Goal: Information Seeking & Learning: Learn about a topic

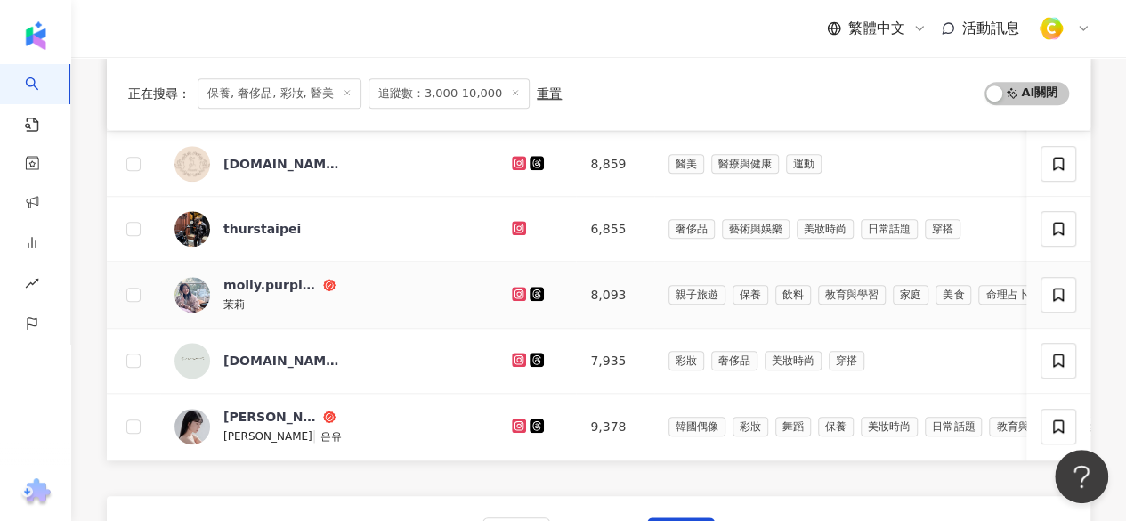
scroll to position [712, 0]
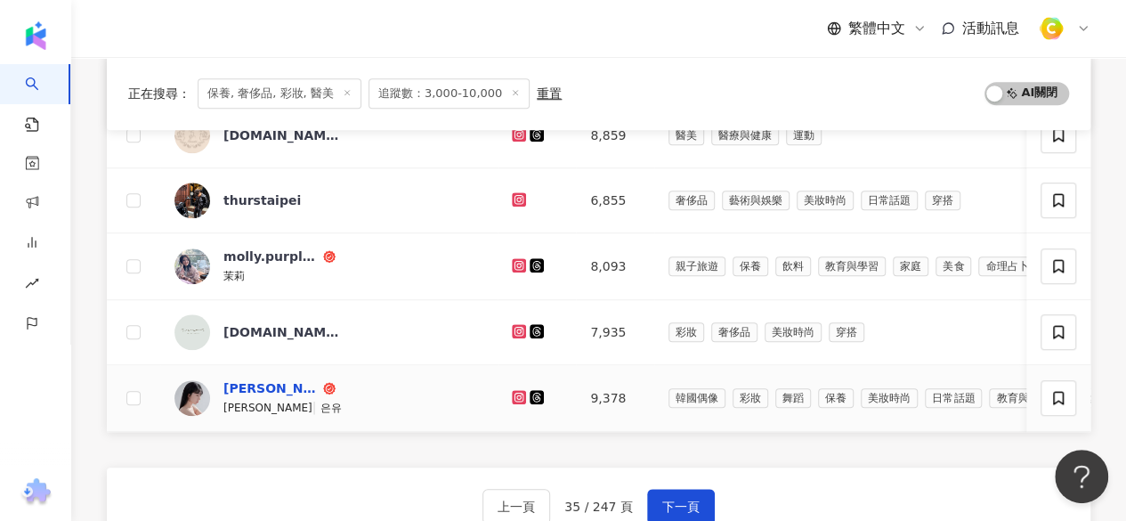
click at [237, 381] on div "小恩" at bounding box center [271, 388] width 96 height 18
click at [666, 499] on button "下一頁" at bounding box center [681, 507] width 68 height 36
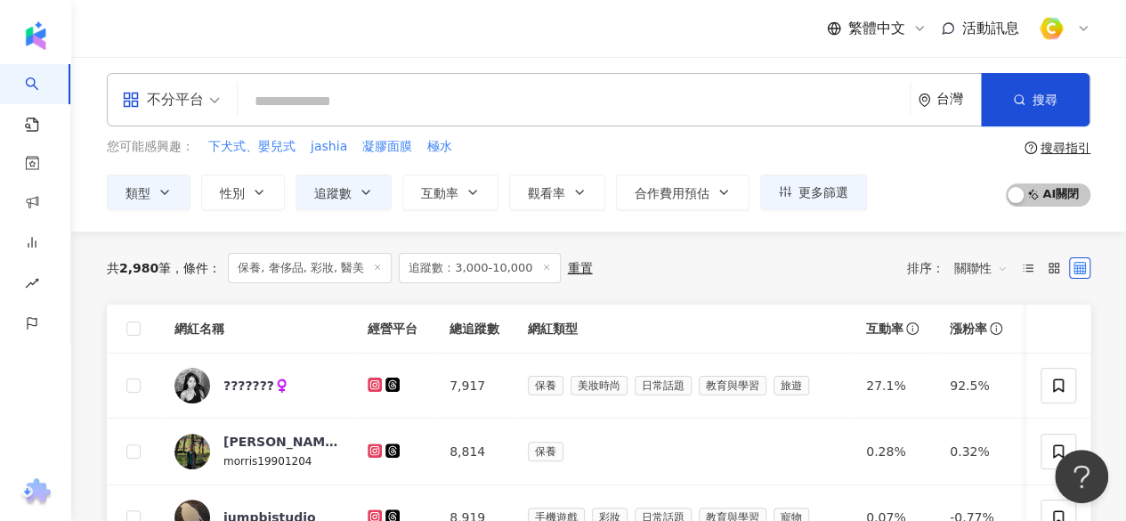
scroll to position [178, 0]
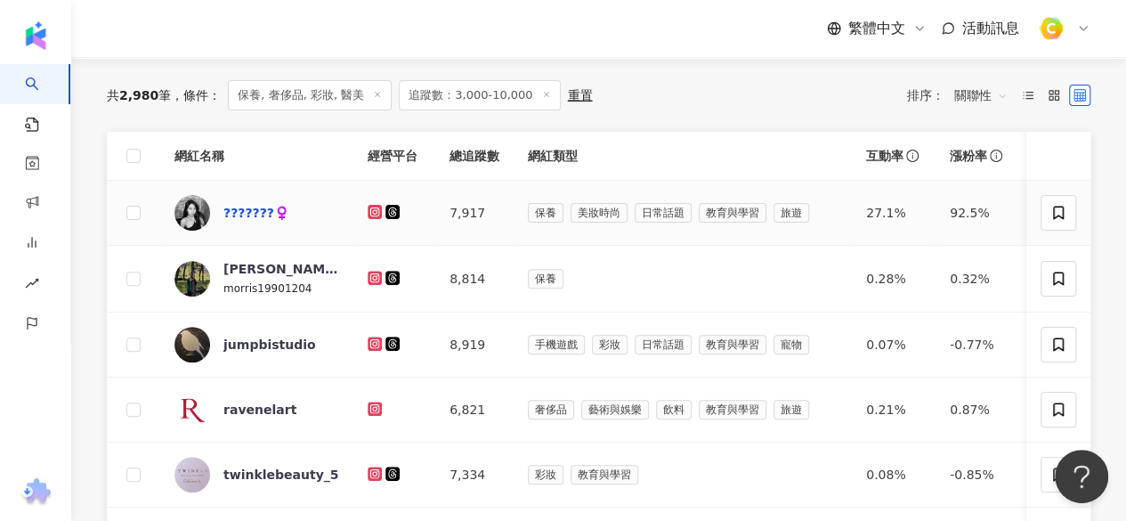
click at [237, 215] on div "???????‍♀️" at bounding box center [256, 213] width 66 height 18
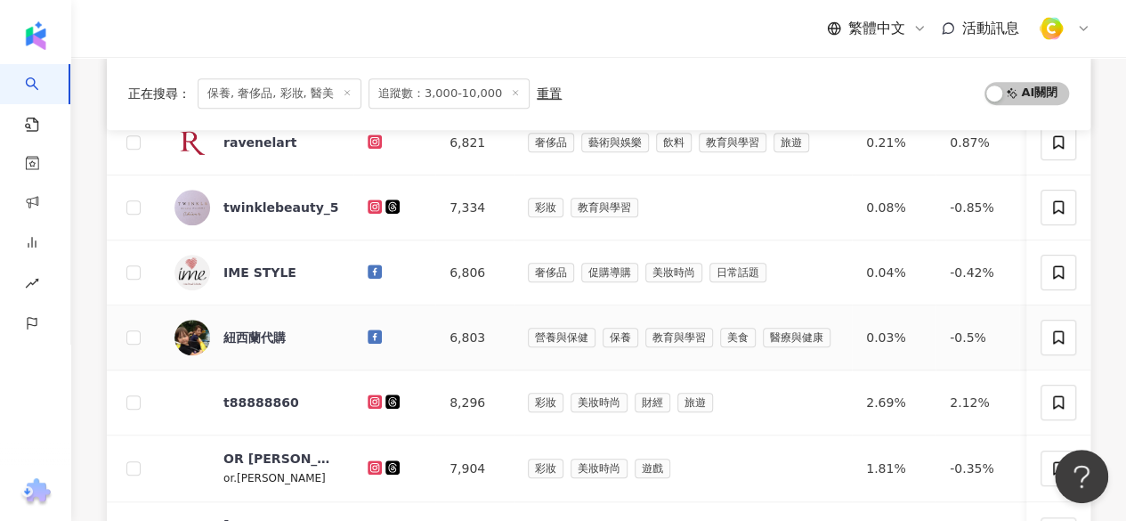
scroll to position [534, 0]
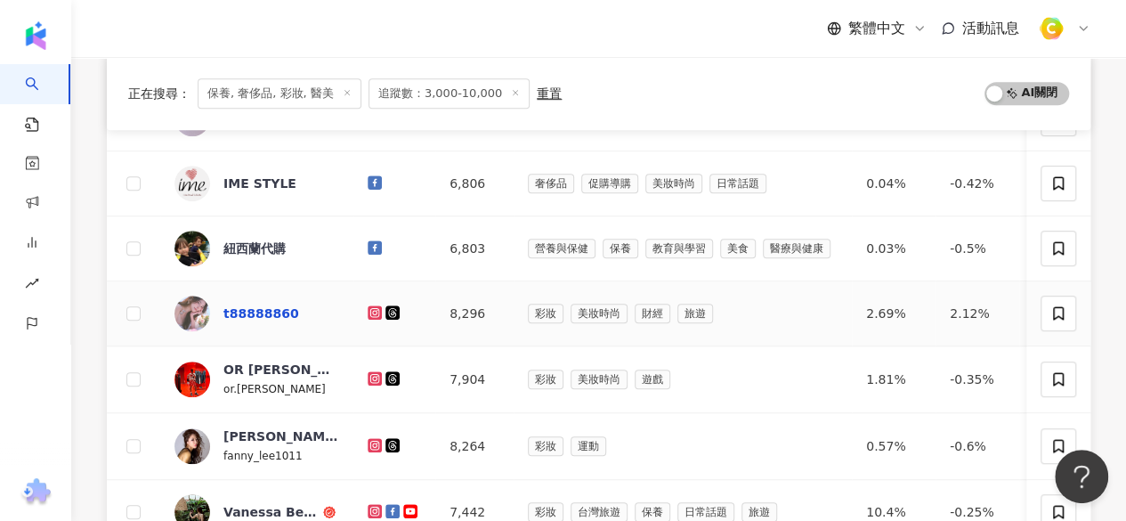
click at [279, 309] on div "t88888860" at bounding box center [261, 313] width 76 height 18
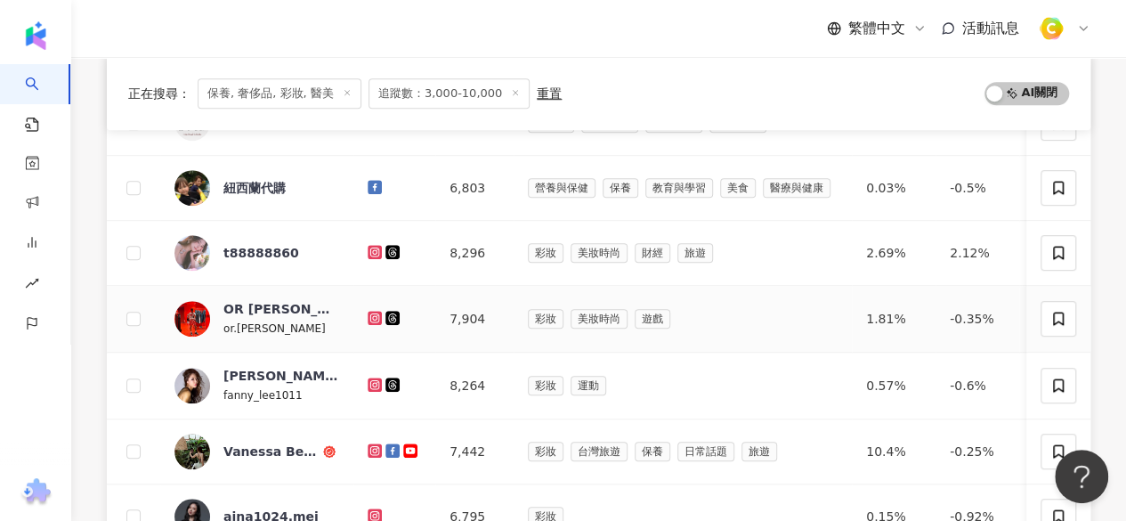
scroll to position [623, 0]
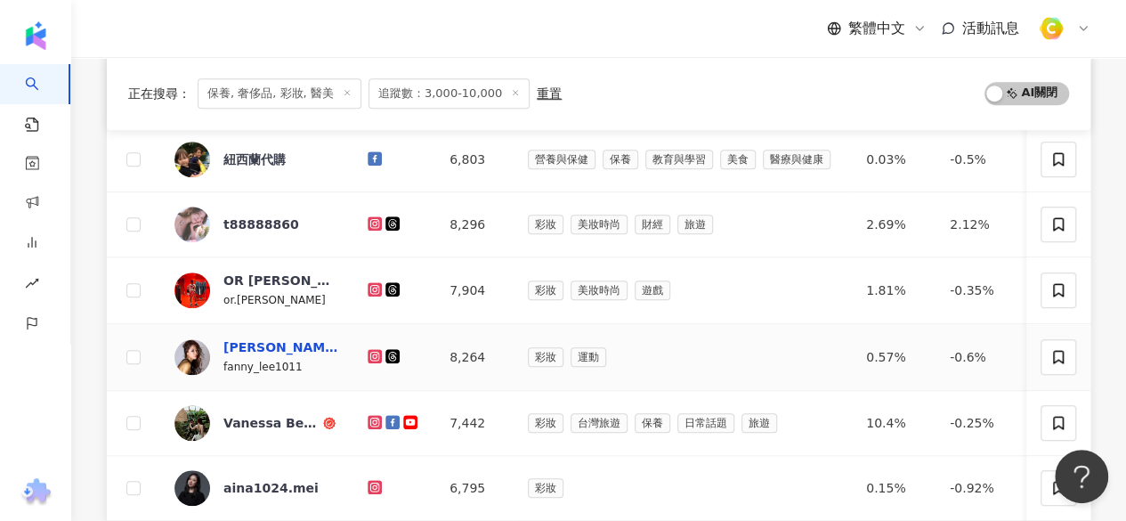
click at [256, 343] on div "Fanny" at bounding box center [281, 347] width 116 height 18
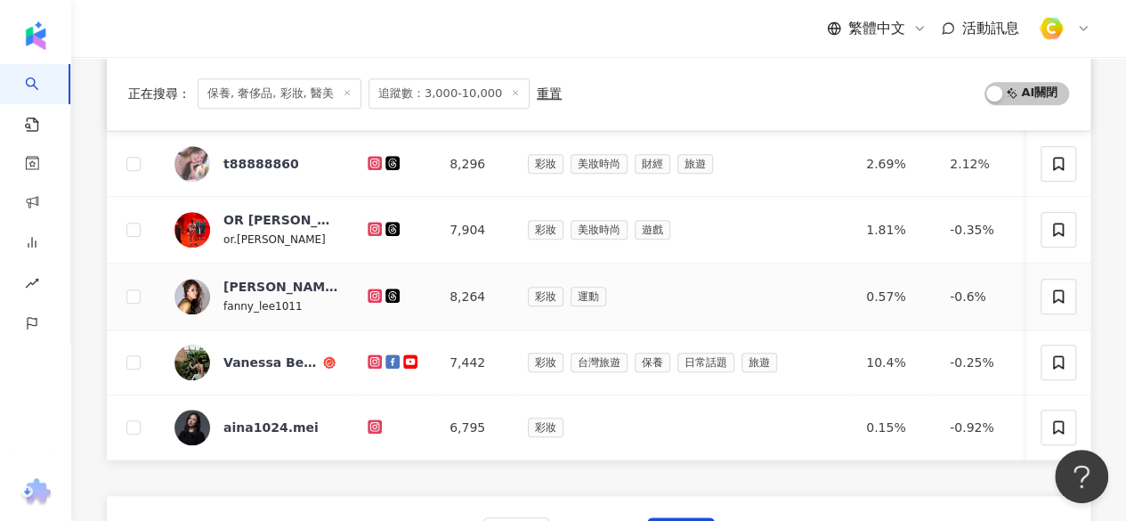
scroll to position [712, 0]
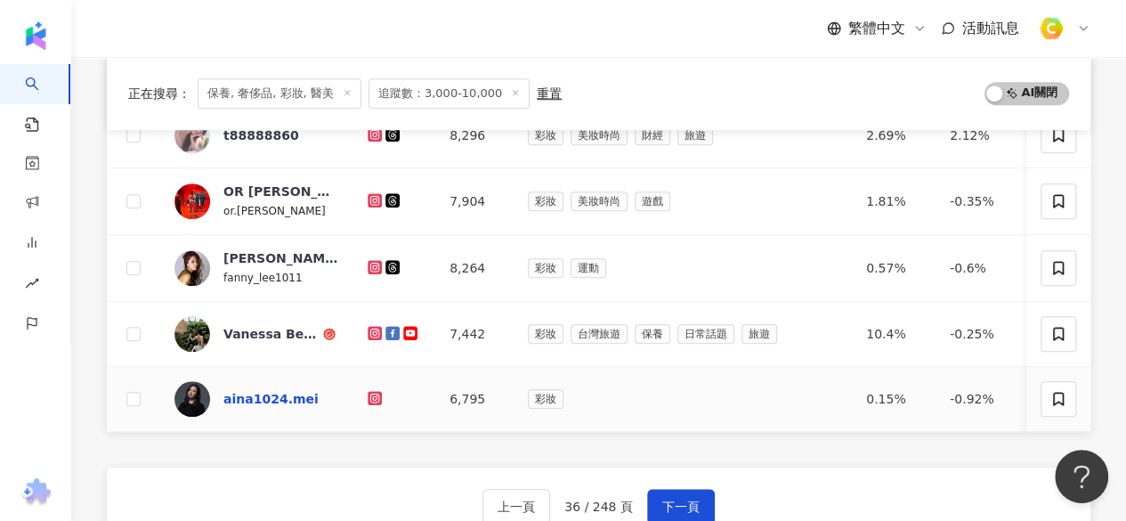
click at [285, 400] on div "aina1024.mei" at bounding box center [270, 399] width 95 height 18
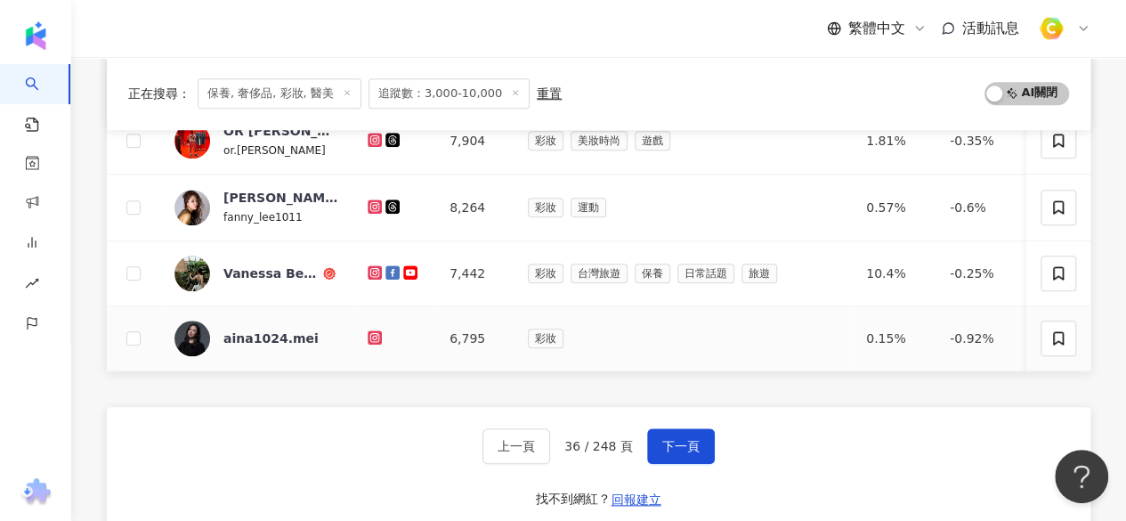
scroll to position [801, 0]
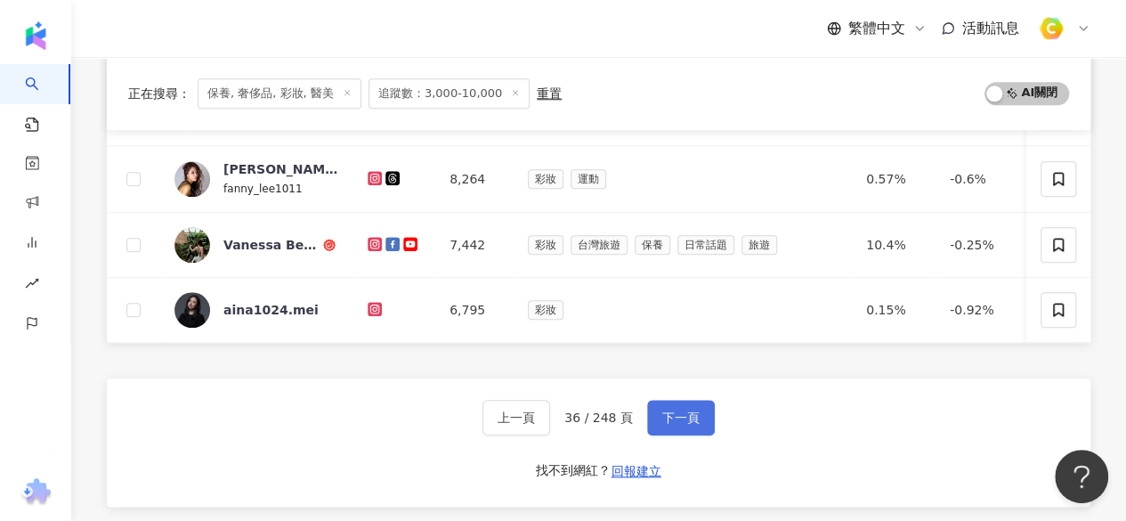
click at [676, 425] on span "下一頁" at bounding box center [680, 417] width 37 height 14
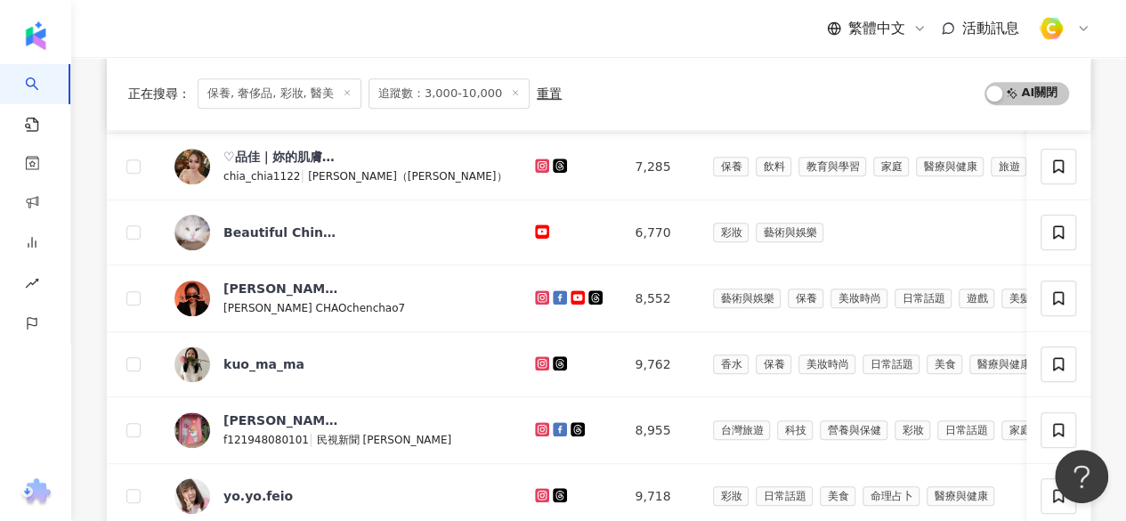
scroll to position [10, 0]
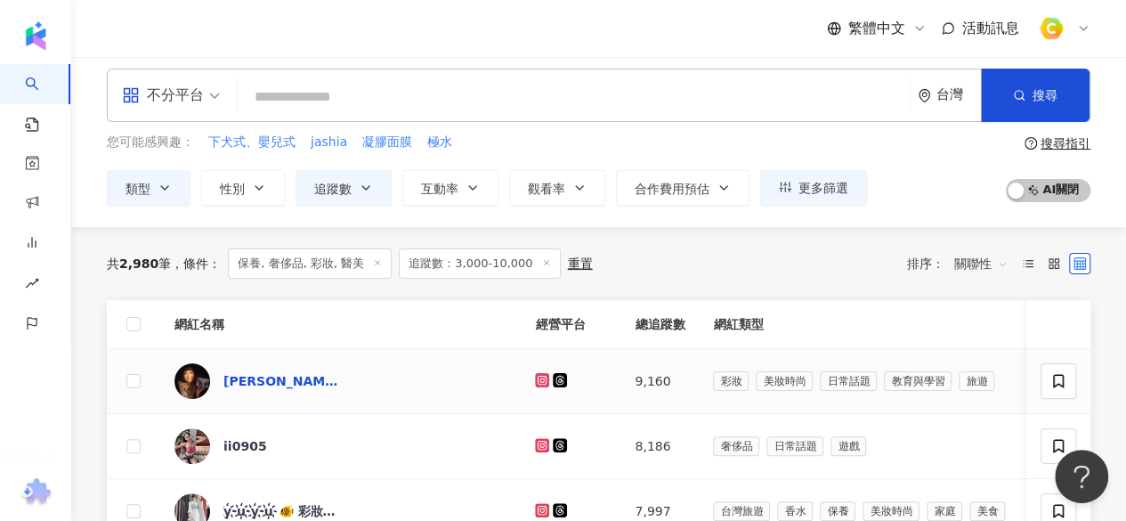
click at [271, 386] on div "小芊 Una Ho" at bounding box center [281, 381] width 116 height 18
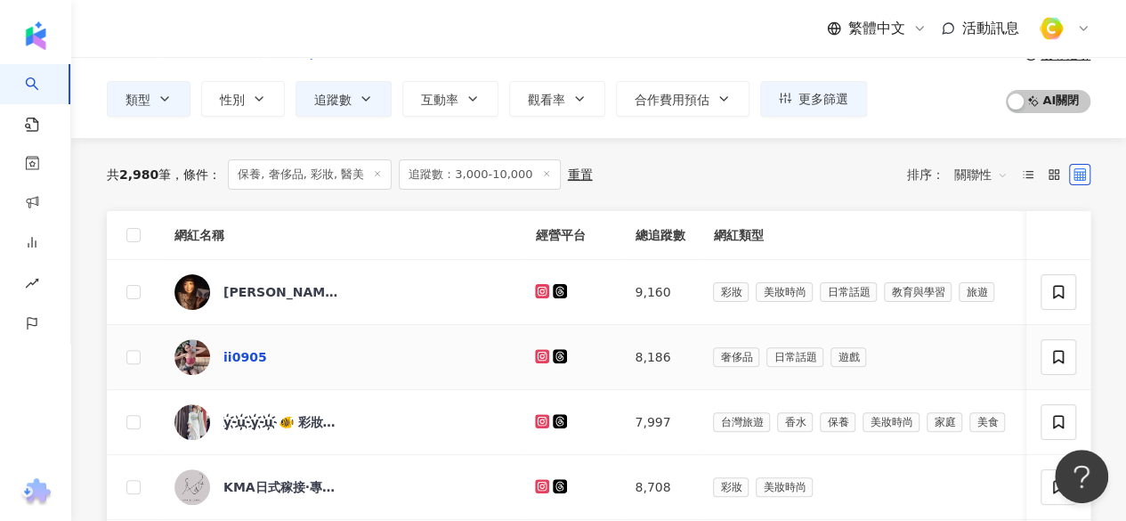
click at [239, 352] on div "ii0905" at bounding box center [245, 357] width 44 height 18
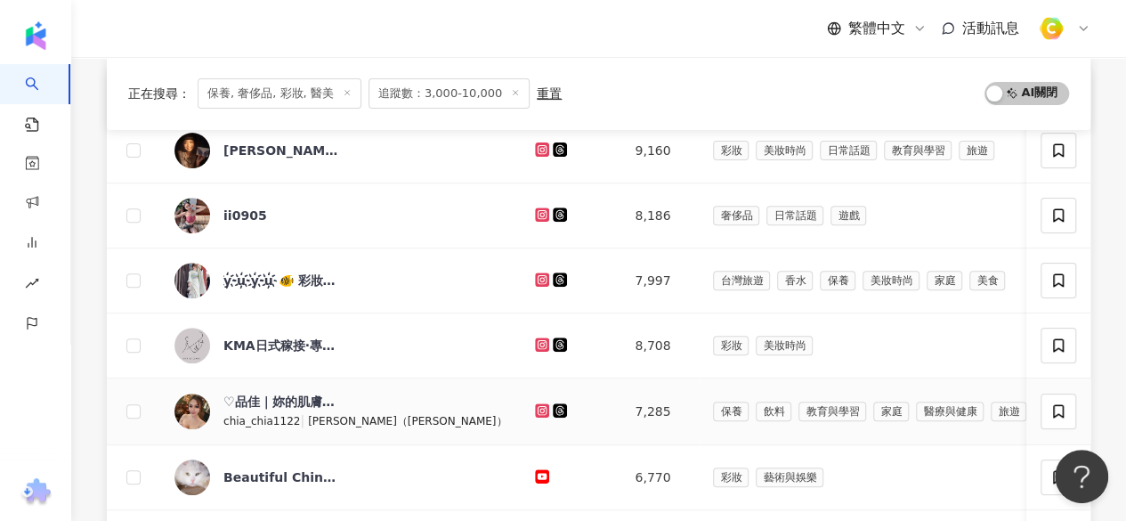
scroll to position [277, 0]
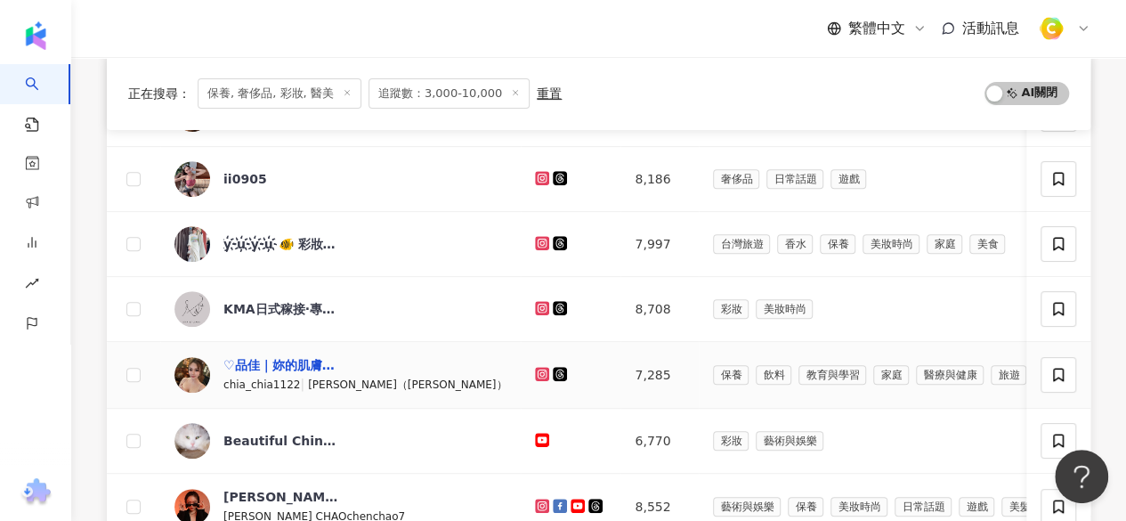
click at [303, 364] on div "♡品佳｜妳的肌膚健康管理師｜" at bounding box center [281, 365] width 116 height 18
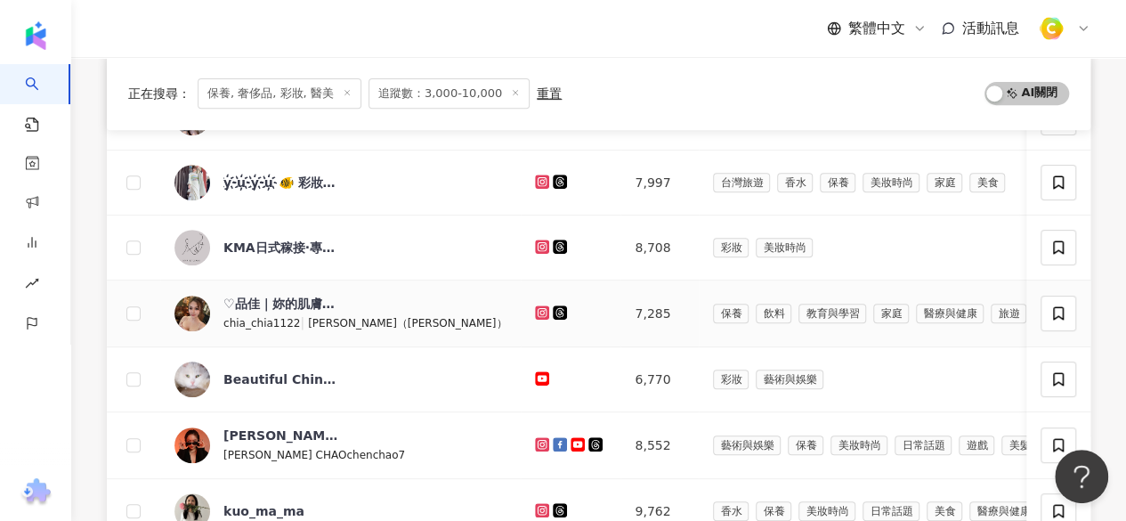
scroll to position [366, 0]
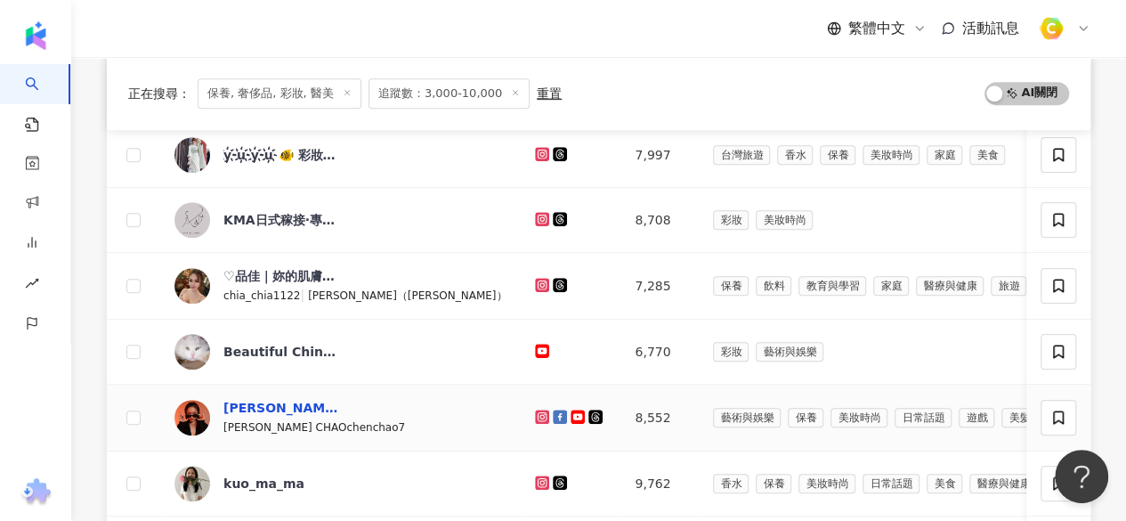
click at [240, 399] on div "趙晨" at bounding box center [281, 408] width 116 height 18
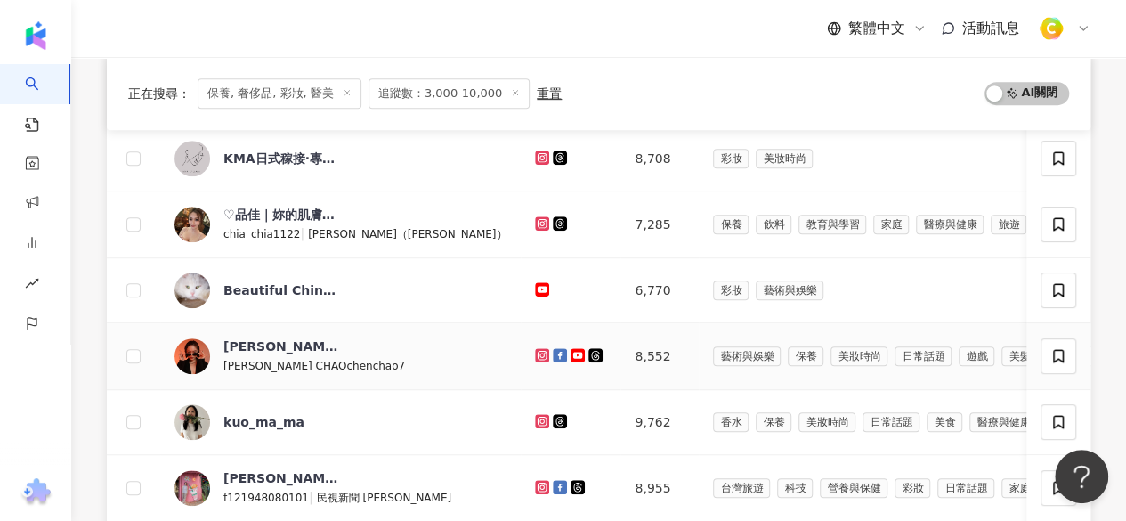
scroll to position [455, 0]
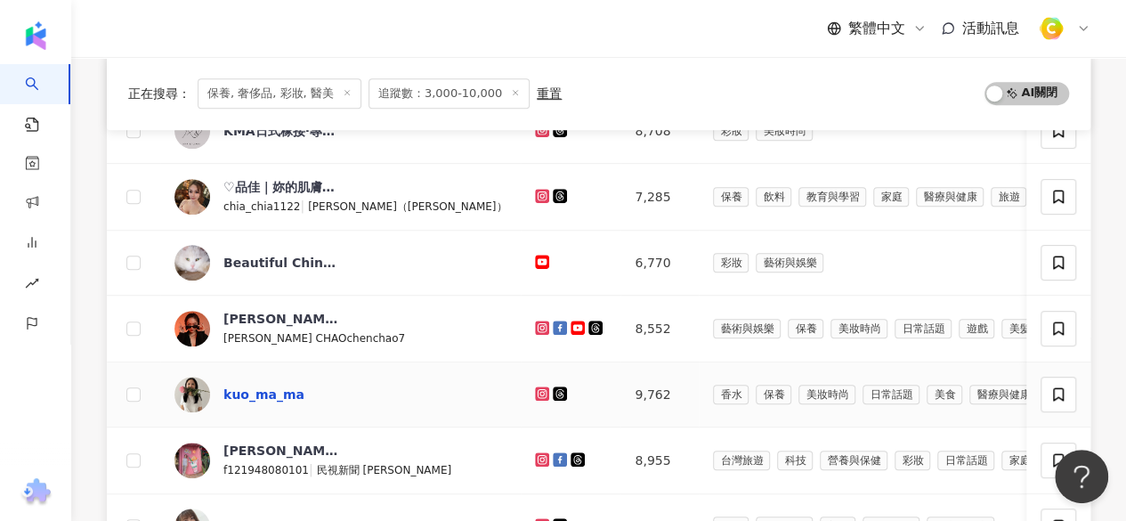
click at [292, 389] on div "kuo_ma_ma" at bounding box center [263, 394] width 81 height 18
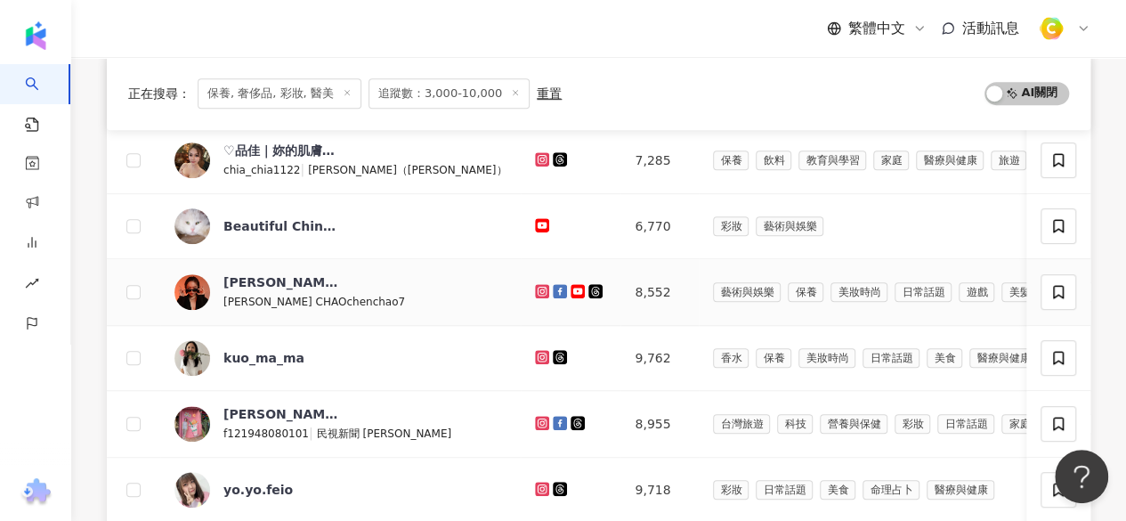
scroll to position [544, 0]
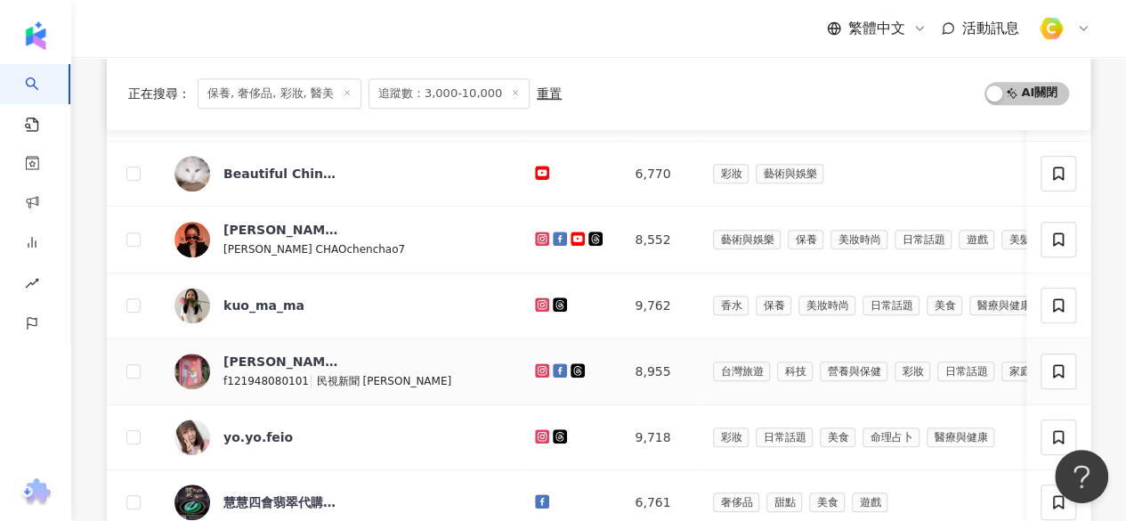
click at [338, 360] on span "周婉菱" at bounding box center [281, 361] width 116 height 18
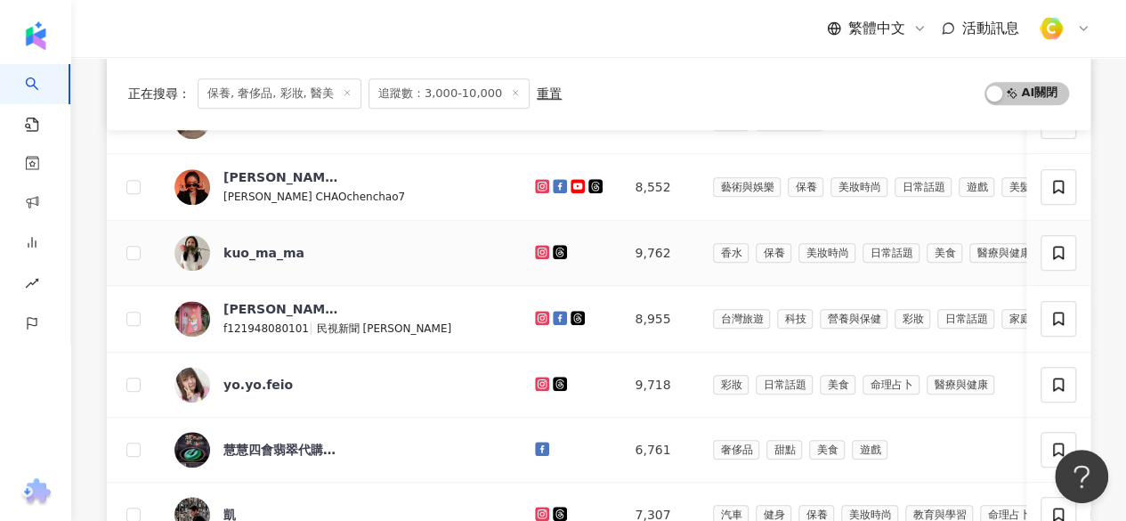
scroll to position [633, 0]
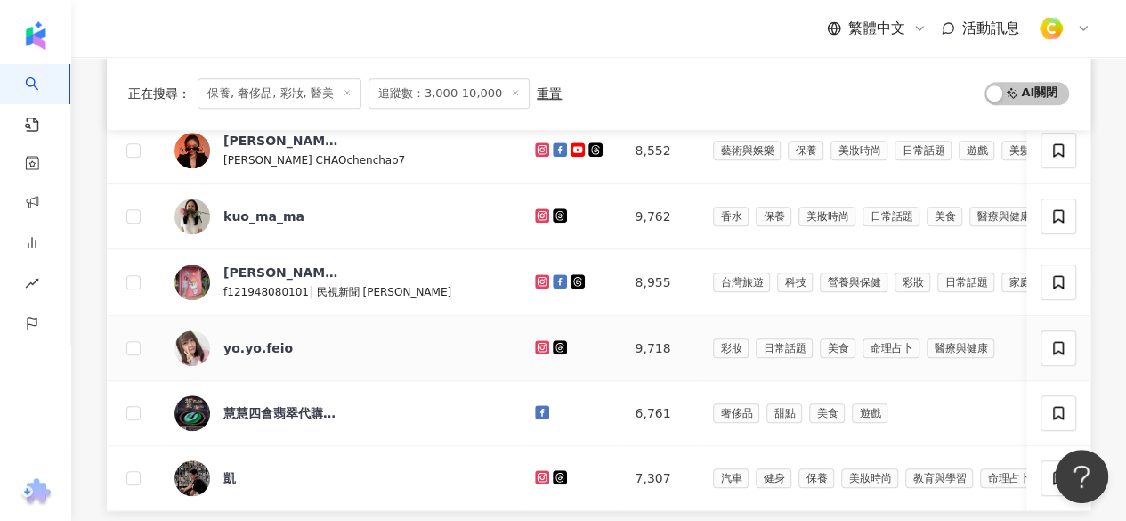
click at [293, 354] on div "yo.yo.feio" at bounding box center [281, 348] width 116 height 36
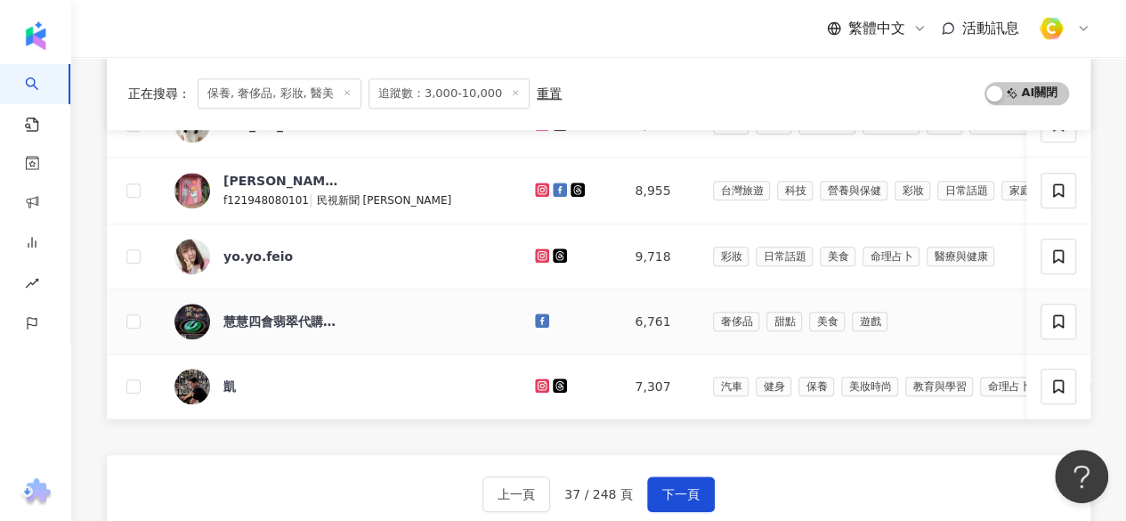
scroll to position [811, 0]
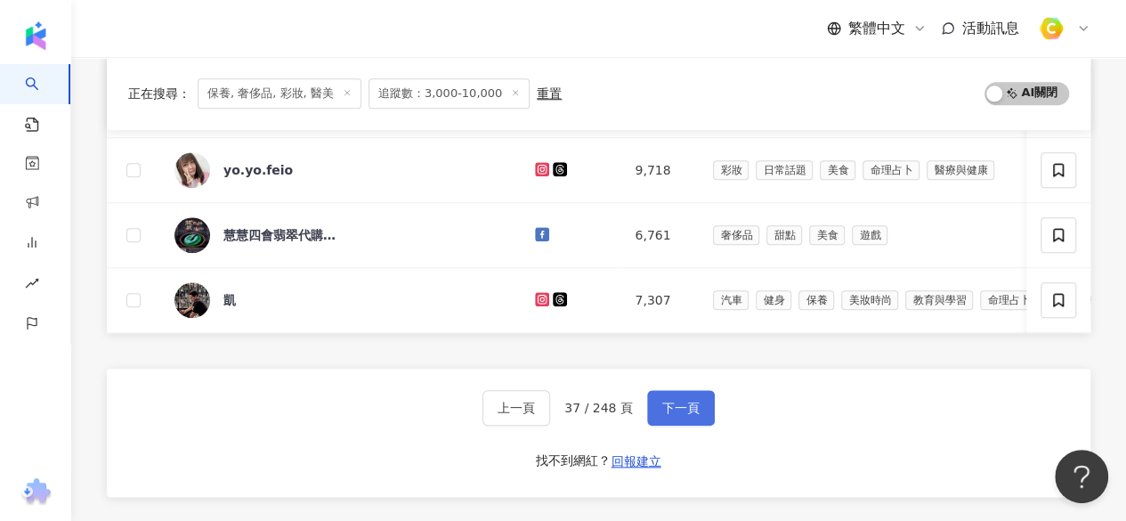
click at [673, 415] on span "下一頁" at bounding box center [680, 408] width 37 height 14
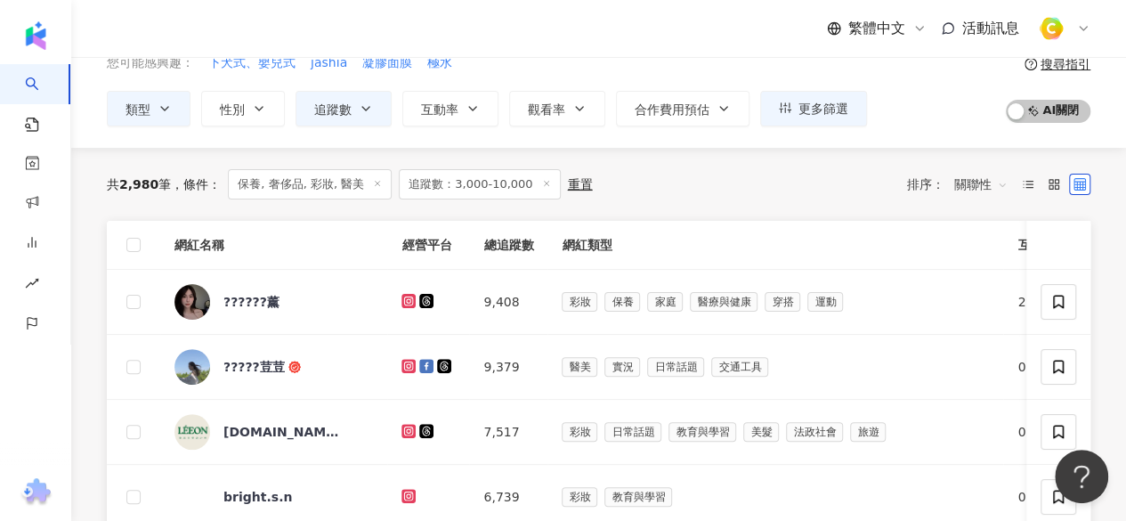
scroll to position [188, 0]
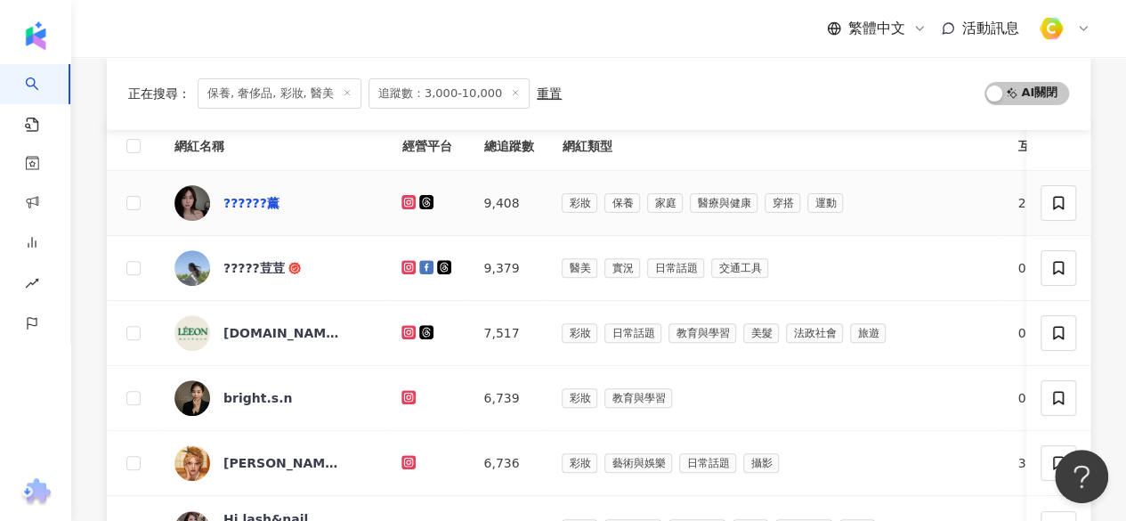
click at [261, 194] on div "??????薰" at bounding box center [251, 203] width 56 height 18
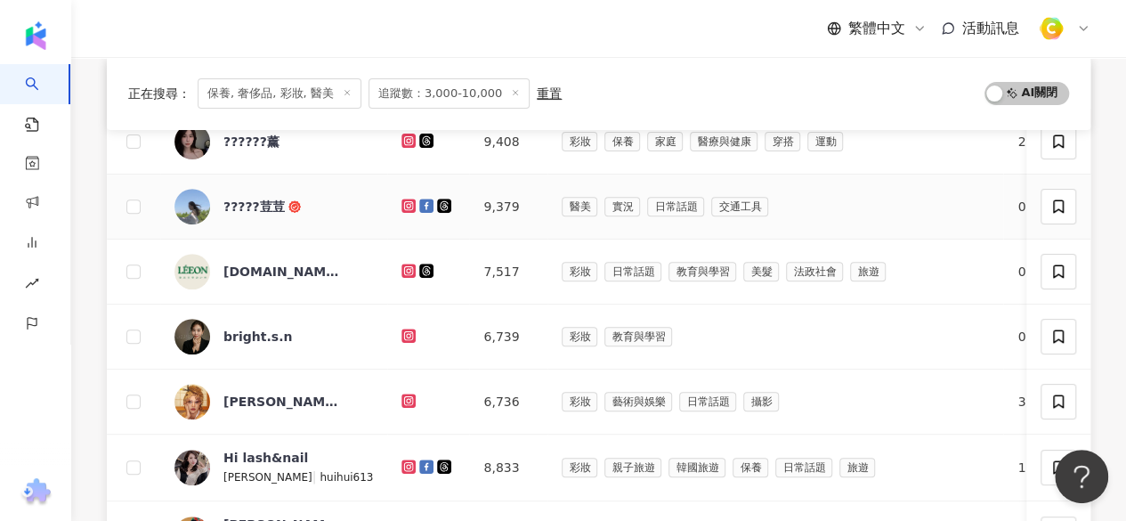
scroll to position [277, 0]
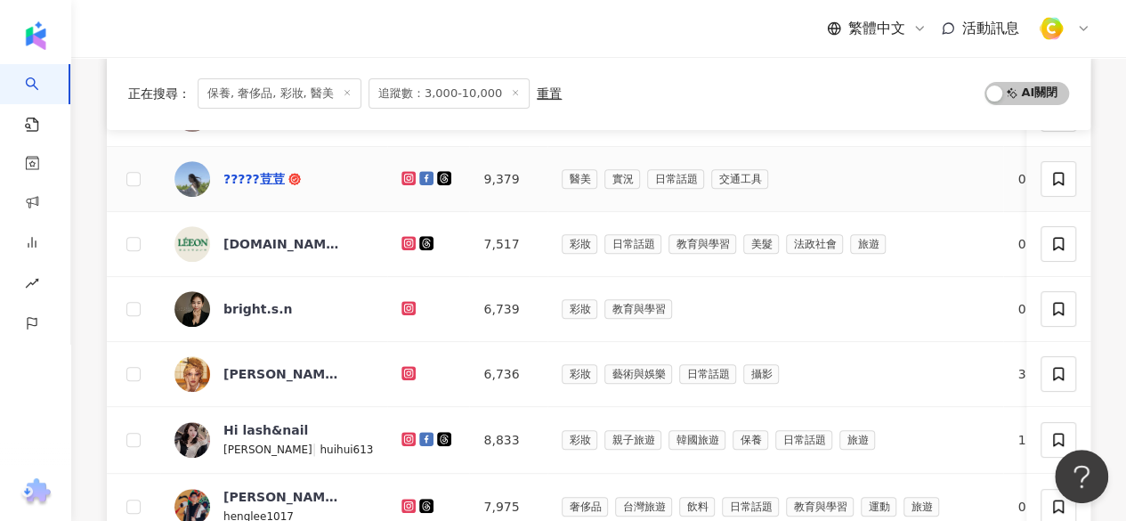
click at [256, 175] on div "?????荳荳" at bounding box center [253, 179] width 61 height 18
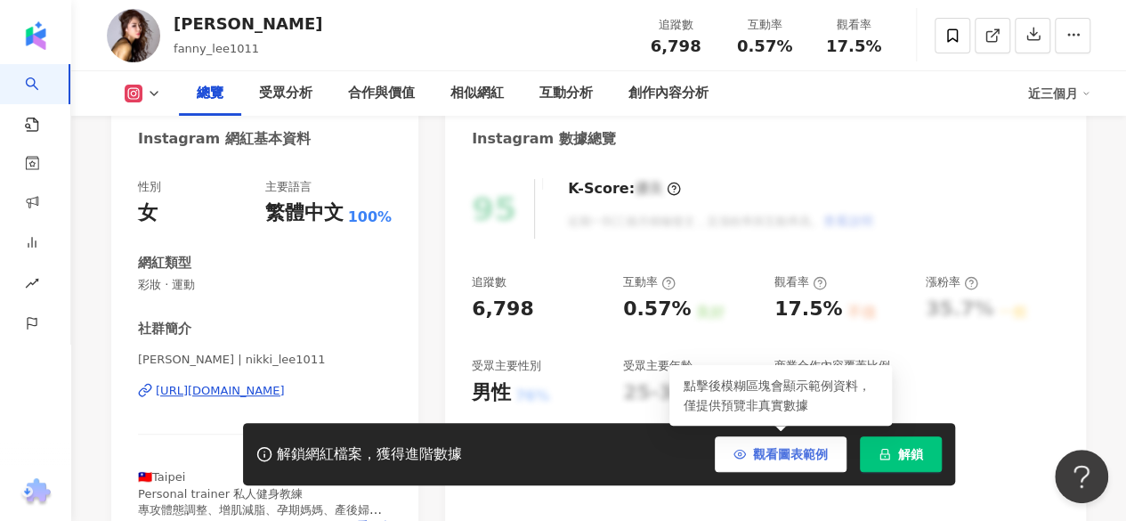
click at [775, 448] on span "觀看圖表範例" at bounding box center [790, 454] width 75 height 14
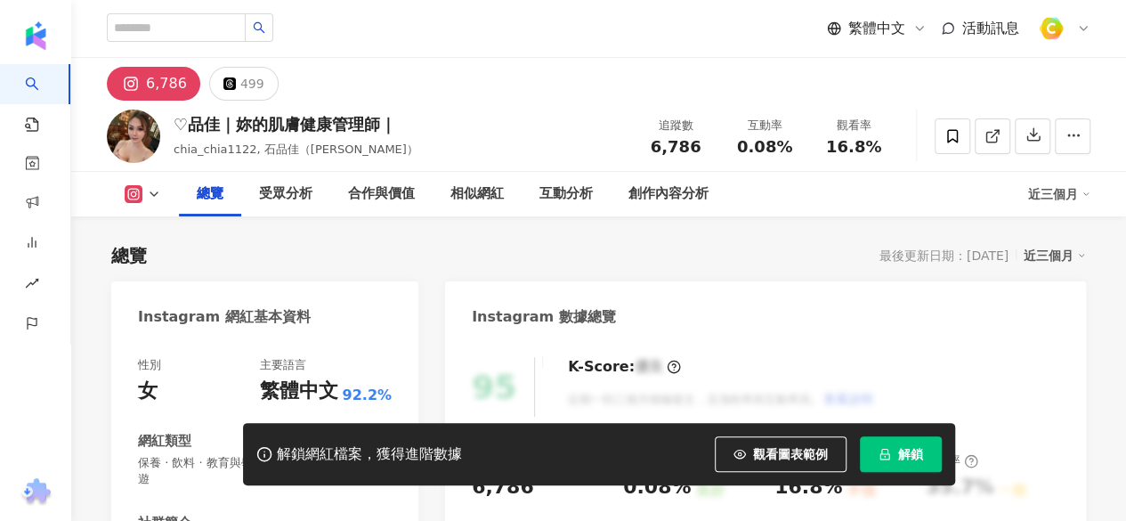
scroll to position [178, 0]
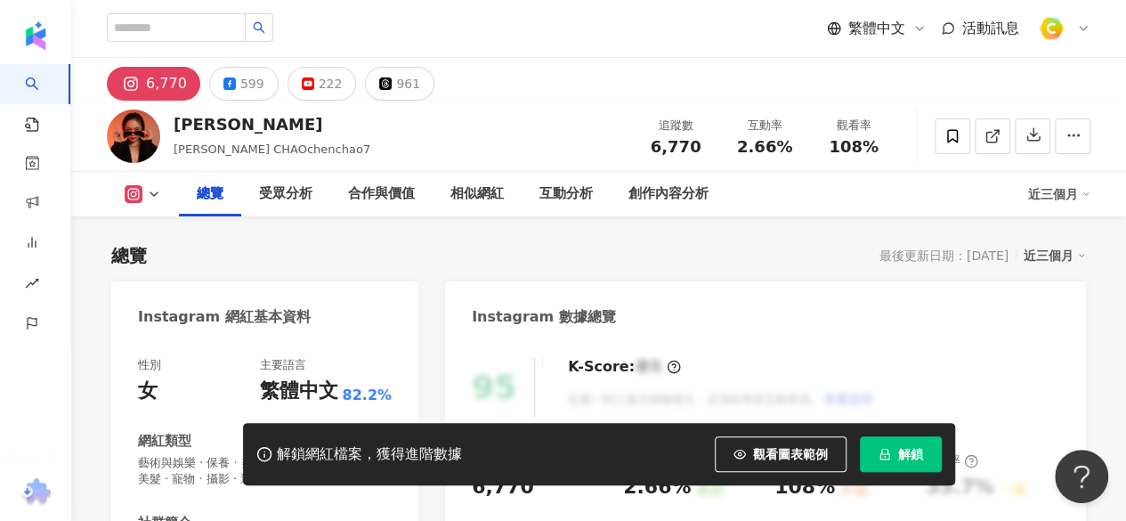
scroll to position [267, 0]
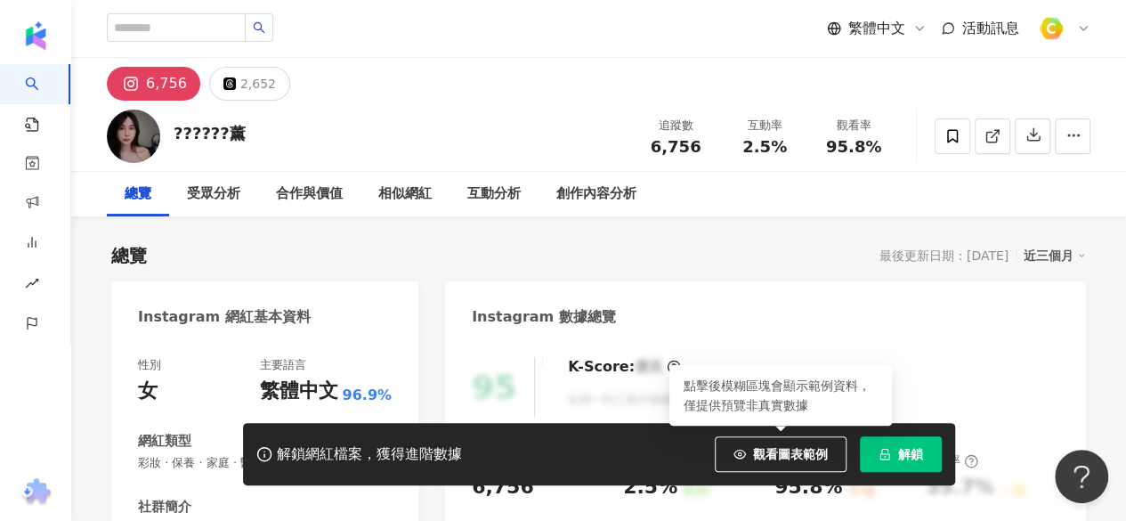
scroll to position [267, 0]
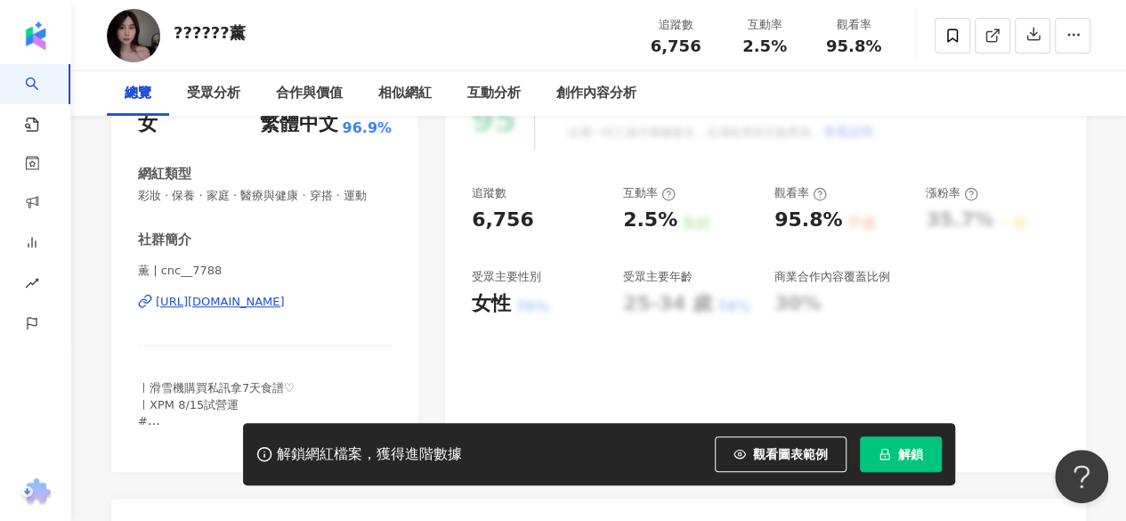
click at [285, 310] on div "https://www.instagram.com/cnc__7788/" at bounding box center [220, 302] width 129 height 16
